Goal: Task Accomplishment & Management: Use online tool/utility

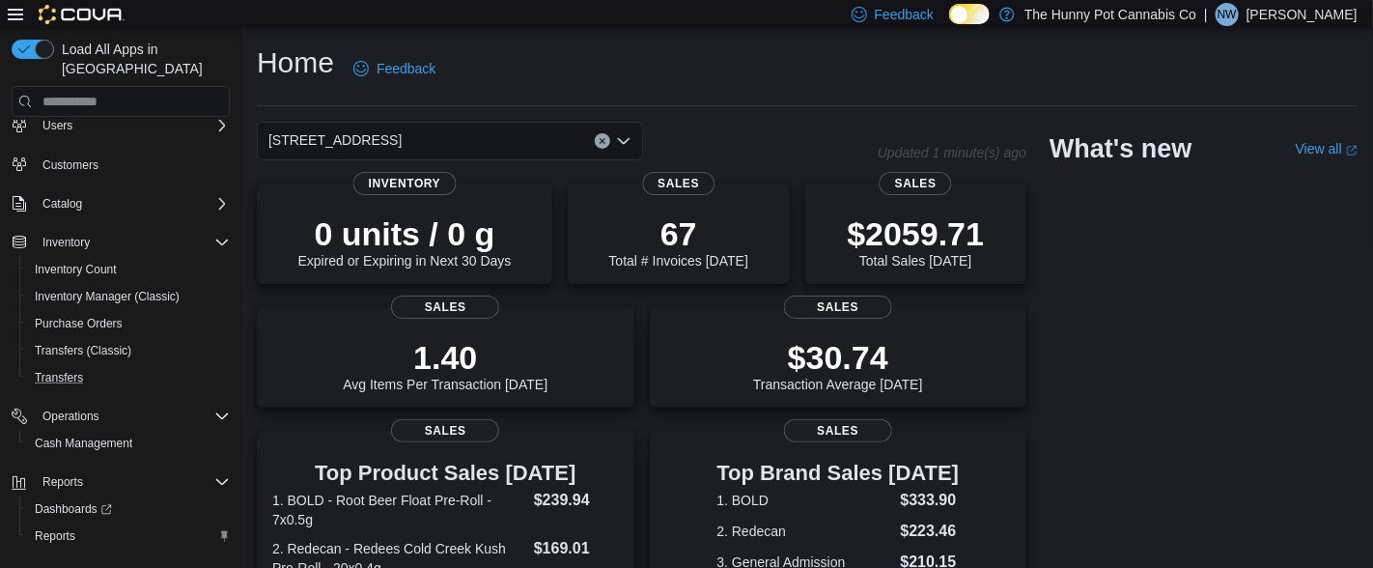
scroll to position [94, 0]
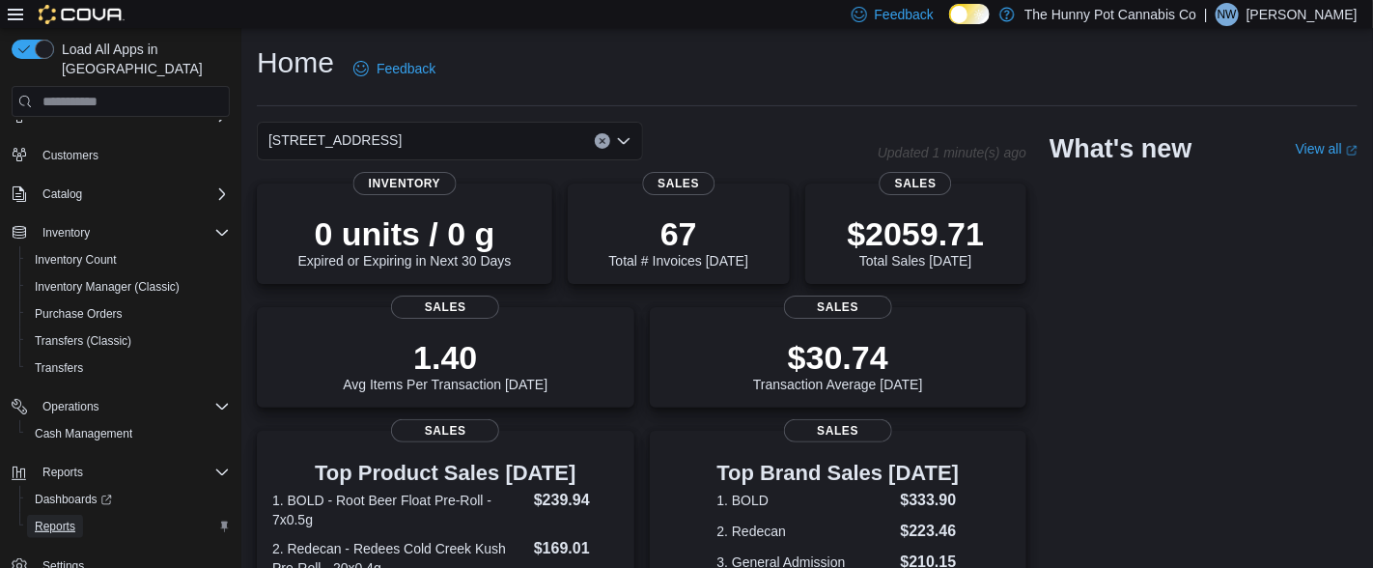
click at [61, 518] on span "Reports" at bounding box center [55, 525] width 41 height 15
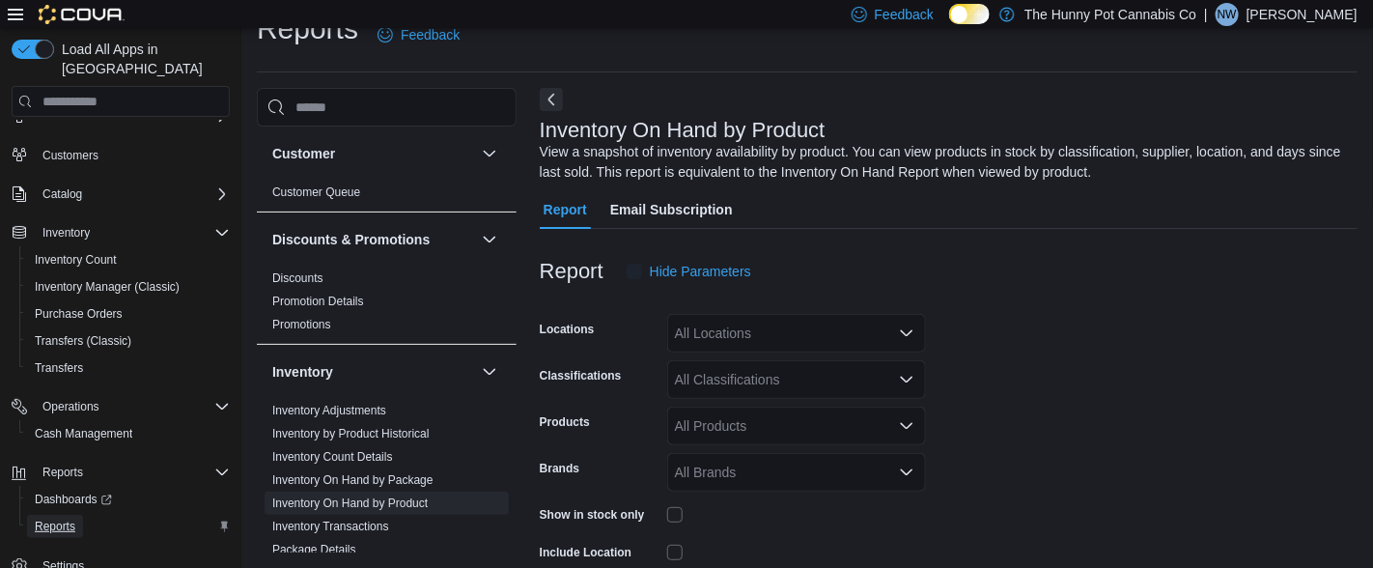
scroll to position [64, 0]
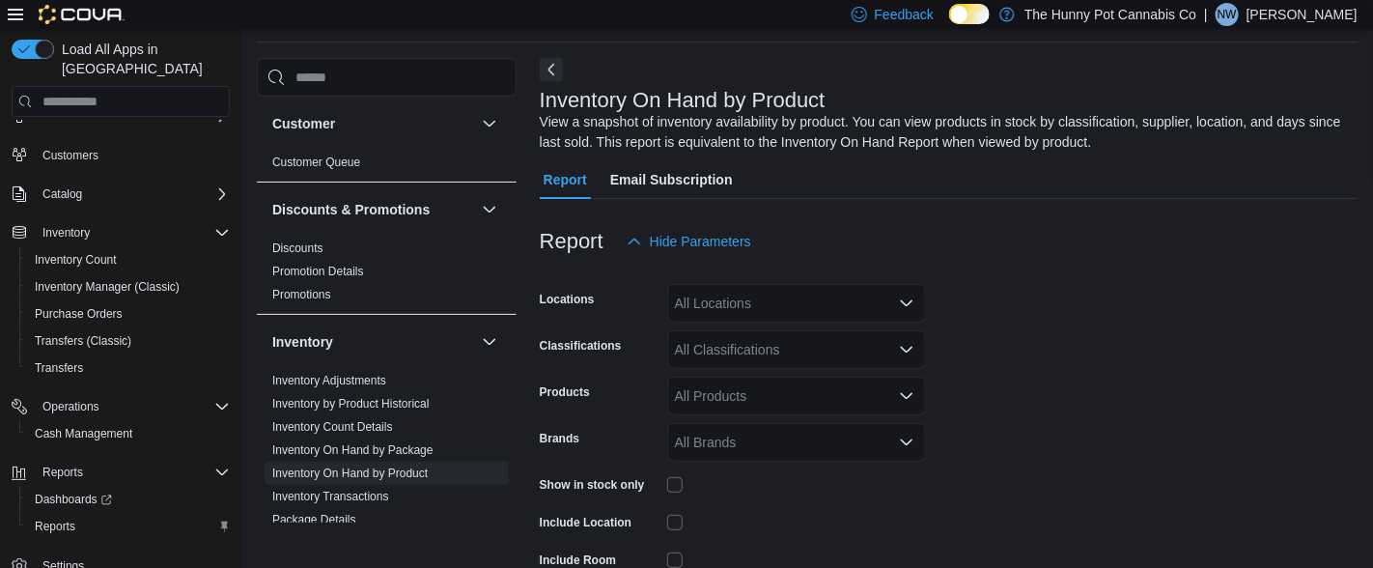
click at [766, 302] on div "All Locations" at bounding box center [796, 303] width 259 height 39
type input "***"
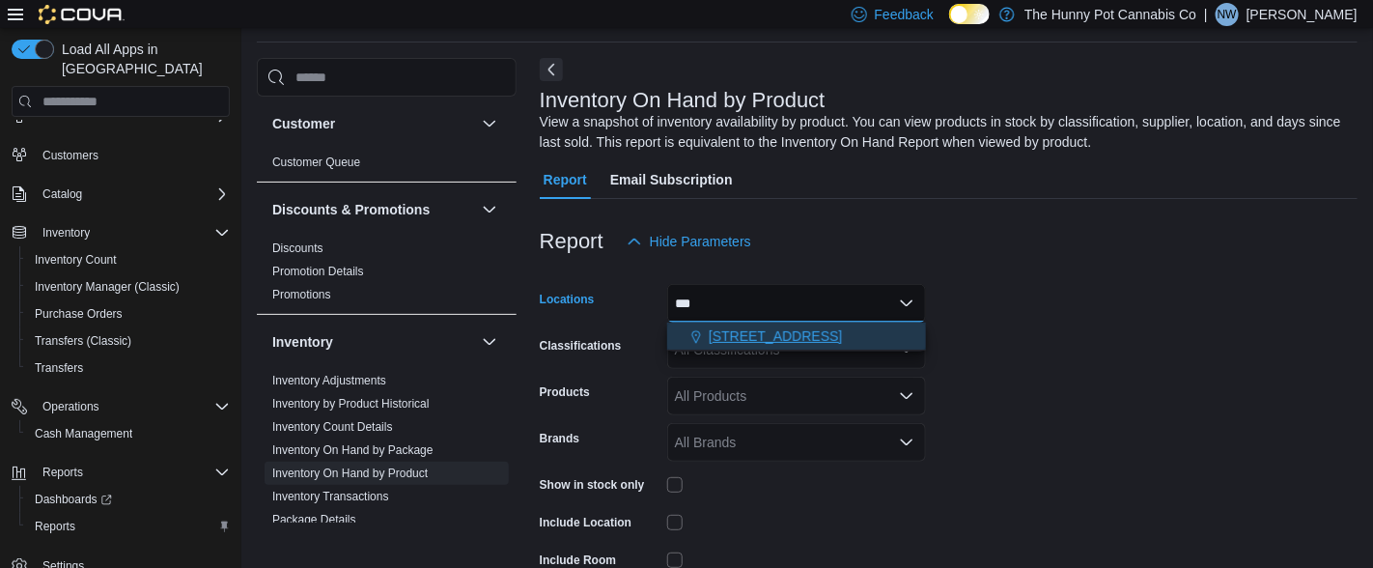
click at [830, 326] on div "[STREET_ADDRESS]" at bounding box center [797, 335] width 236 height 19
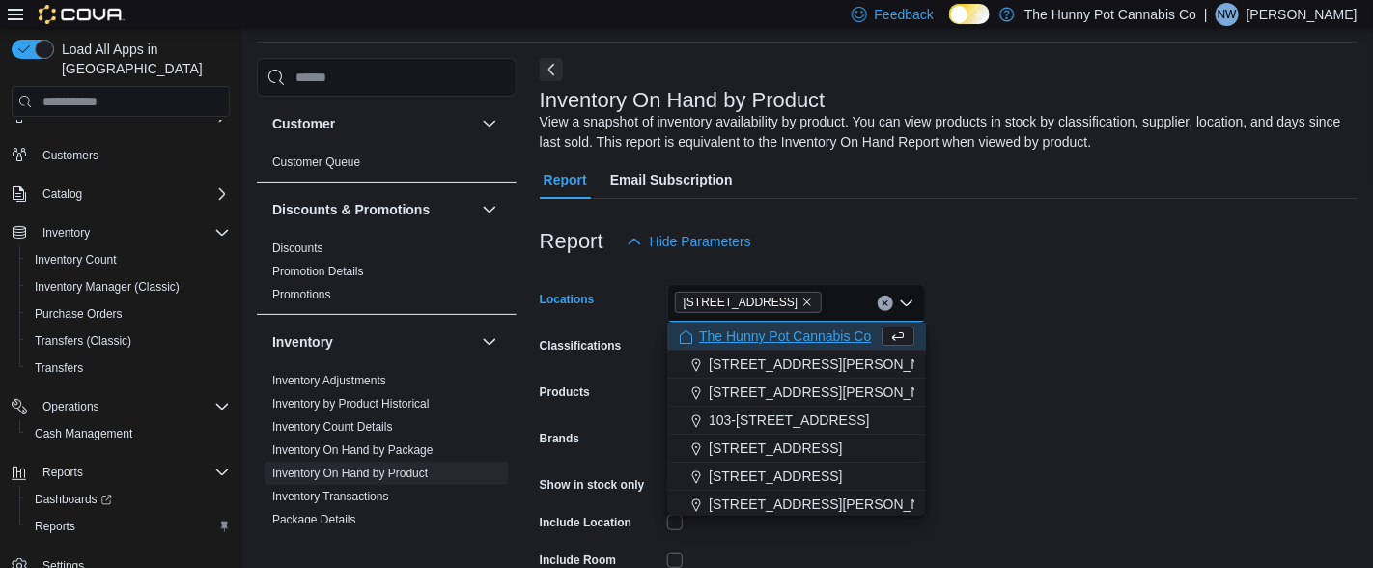
click at [988, 416] on form "Locations [STREET_ADDRESS] Selected. [STREET_ADDRESS] Backspace to delete [STRE…" at bounding box center [949, 463] width 818 height 405
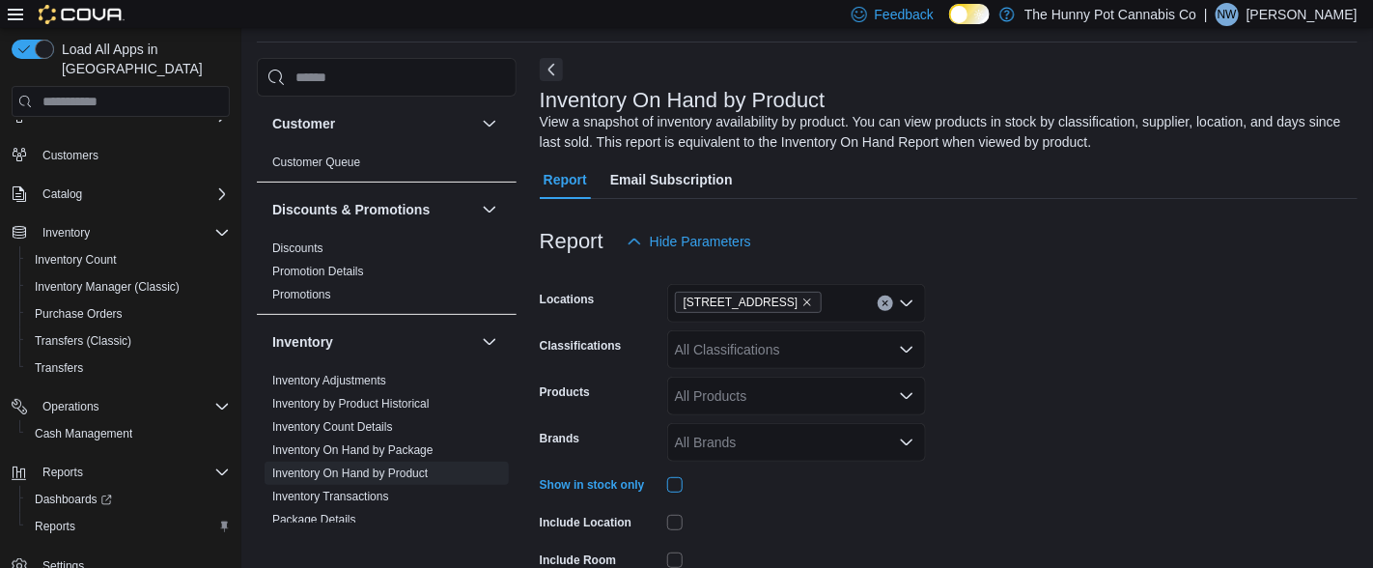
scroll to position [200, 0]
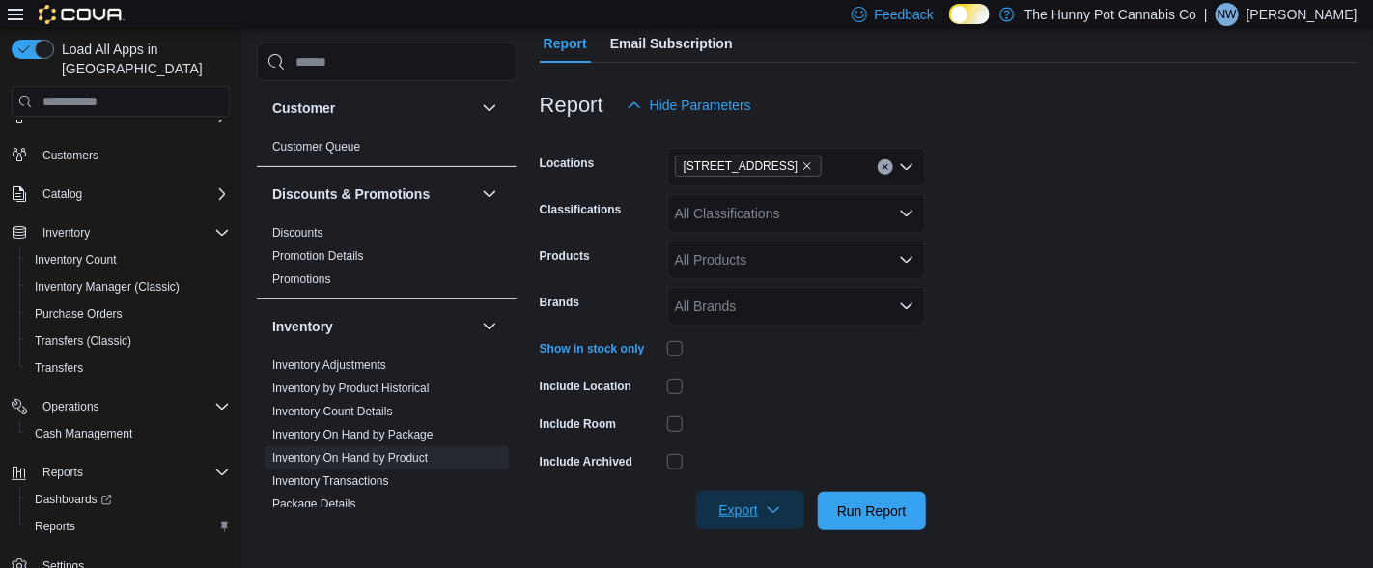
click at [745, 513] on span "Export" at bounding box center [750, 509] width 85 height 39
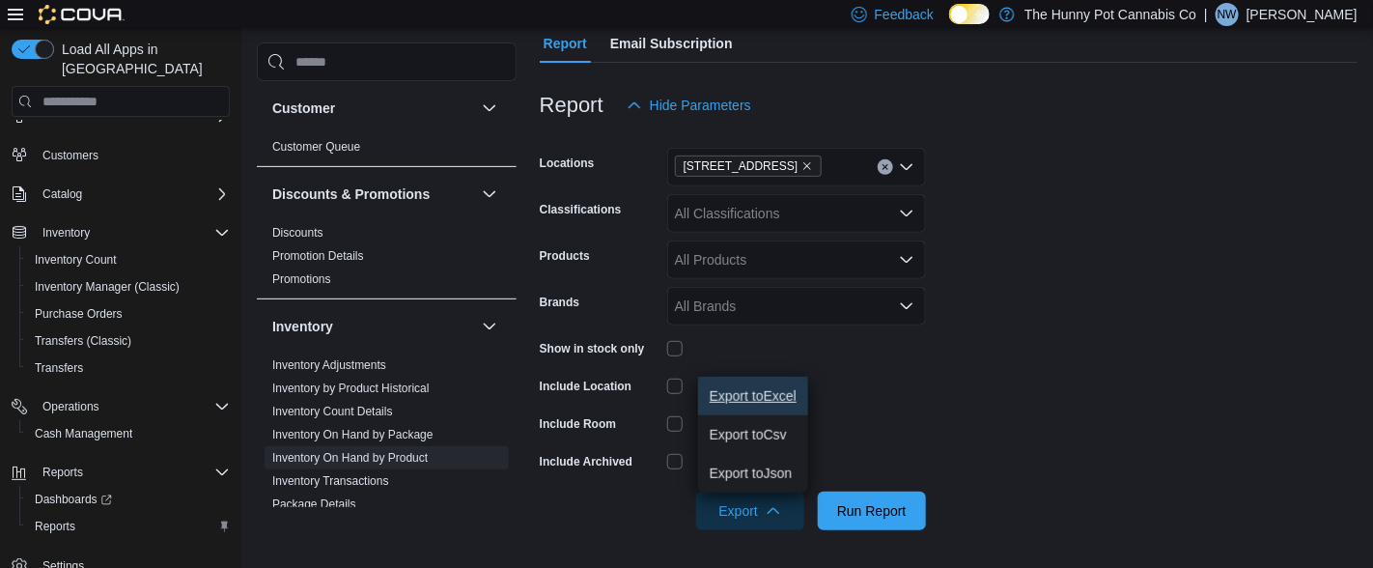
click at [748, 399] on span "Export to Excel" at bounding box center [752, 395] width 87 height 15
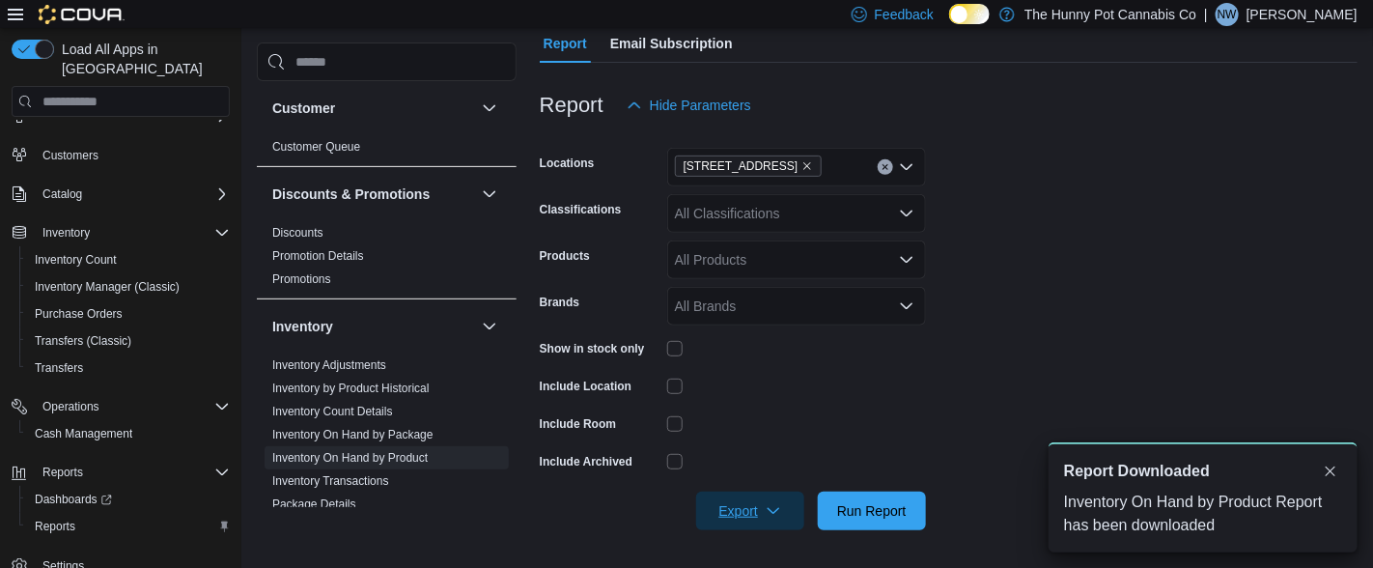
scroll to position [0, 0]
